Goal: Check status: Check status

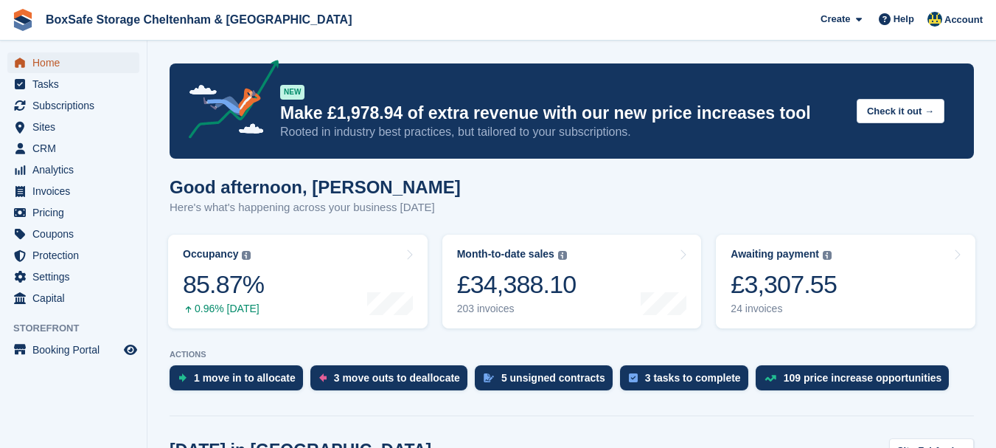
click at [69, 62] on span "Home" at bounding box center [76, 62] width 88 height 21
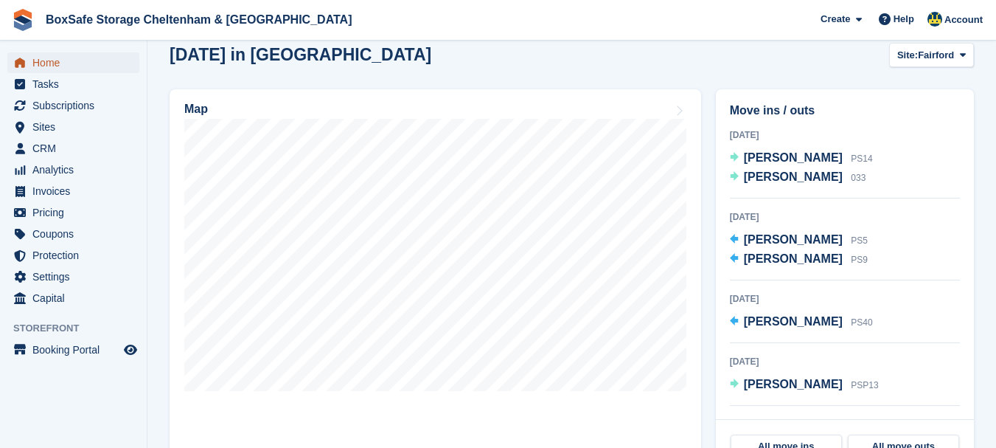
click at [111, 72] on span "Home" at bounding box center [76, 62] width 88 height 21
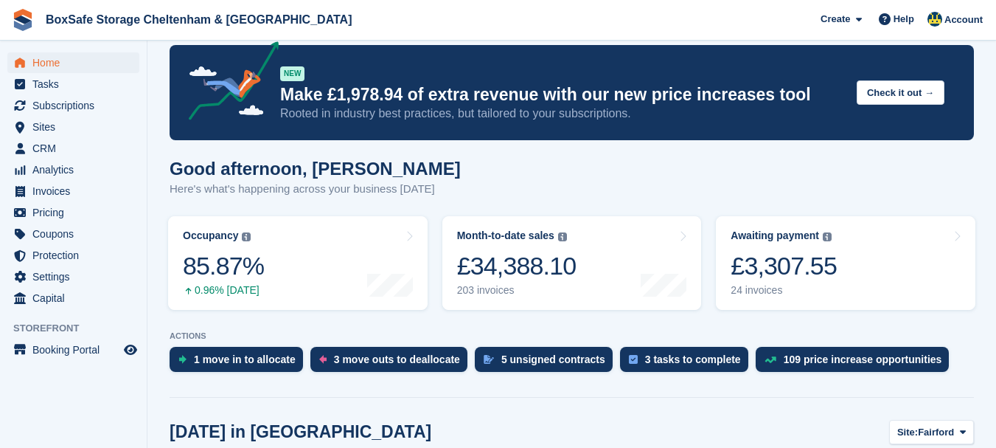
scroll to position [55, 0]
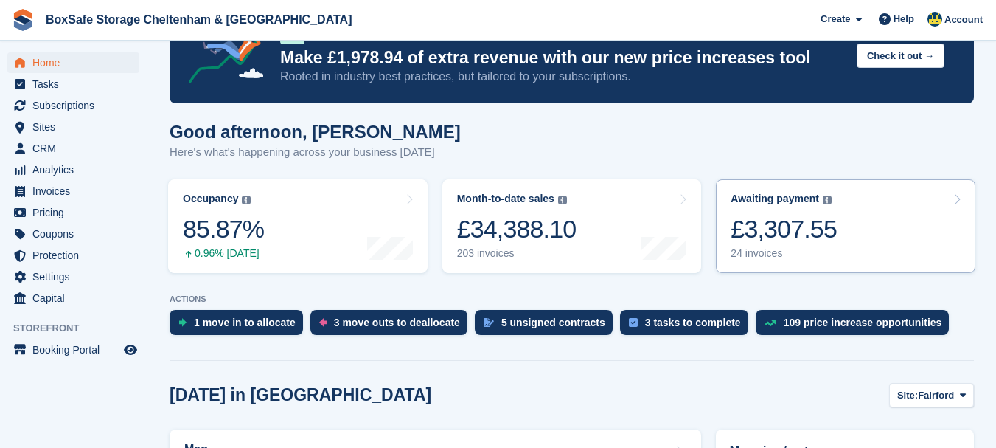
click at [793, 250] on div "24 invoices" at bounding box center [784, 253] width 106 height 13
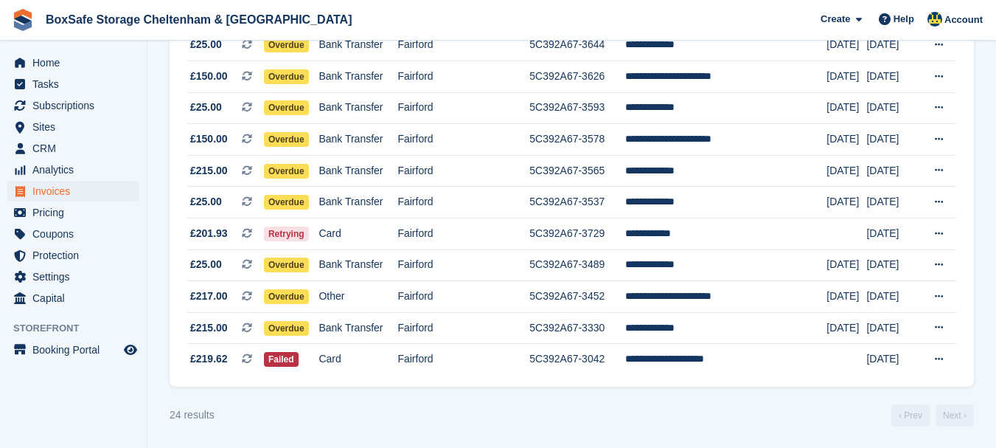
scroll to position [627, 0]
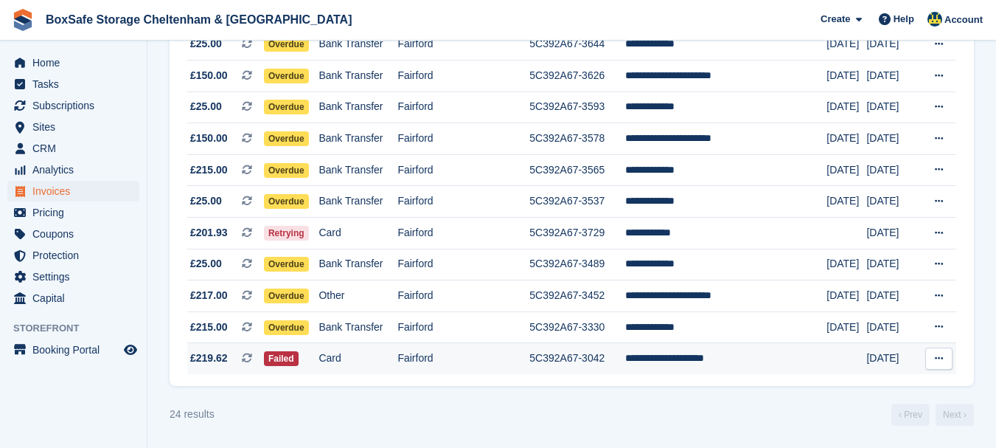
click at [687, 361] on td "**********" at bounding box center [726, 358] width 202 height 31
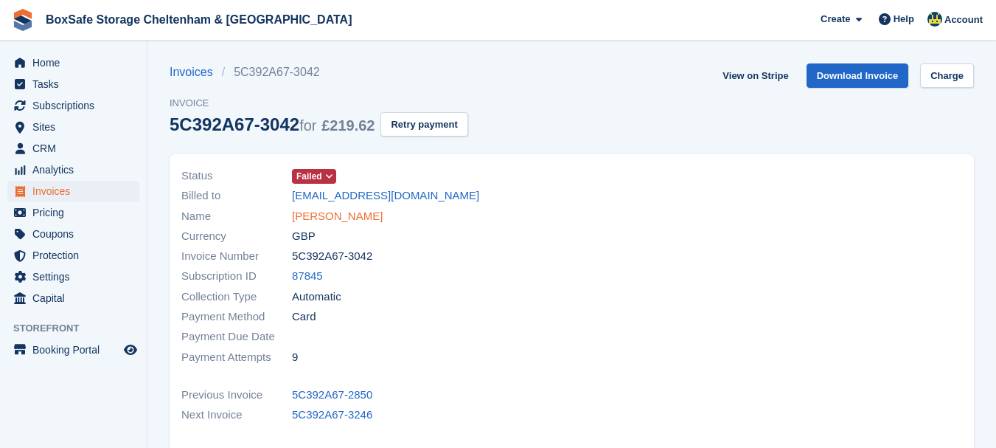
click at [336, 220] on link "[PERSON_NAME]" at bounding box center [337, 216] width 91 height 17
